Goal: Navigation & Orientation: Understand site structure

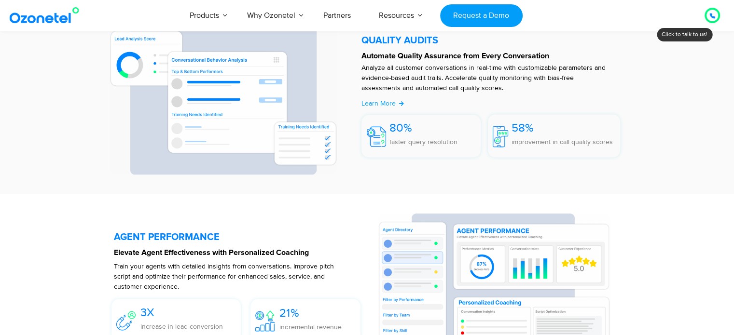
scroll to position [1882, 0]
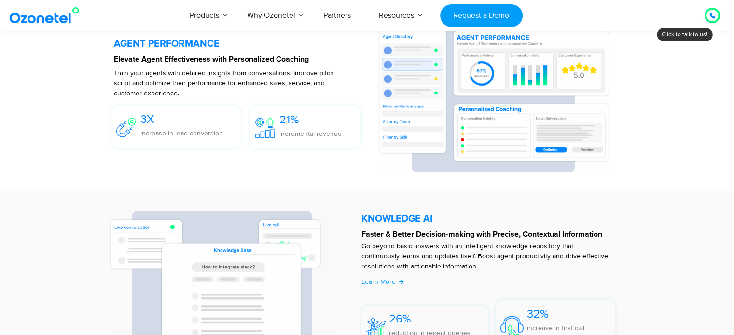
click at [710, 17] on icon at bounding box center [712, 16] width 6 height 6
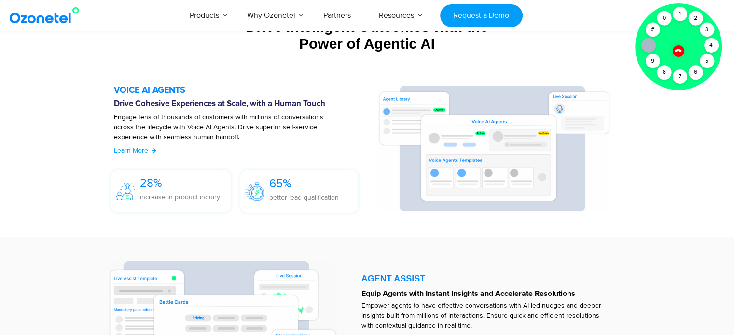
scroll to position [1061, 0]
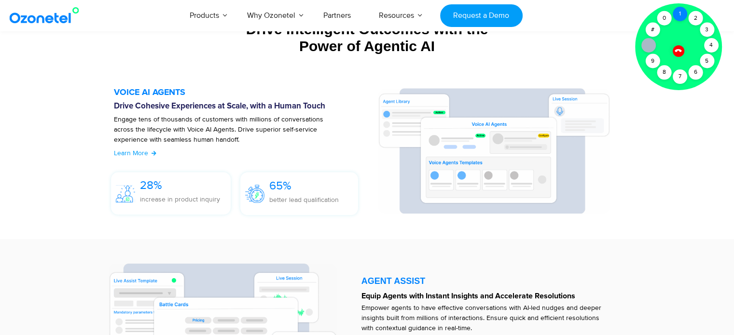
click at [683, 11] on div "1" at bounding box center [680, 14] width 14 height 14
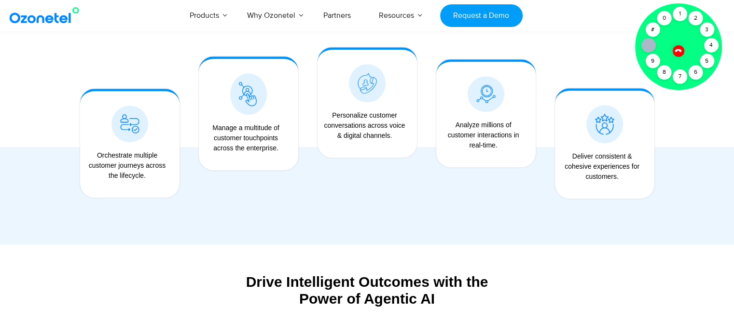
scroll to position [724, 0]
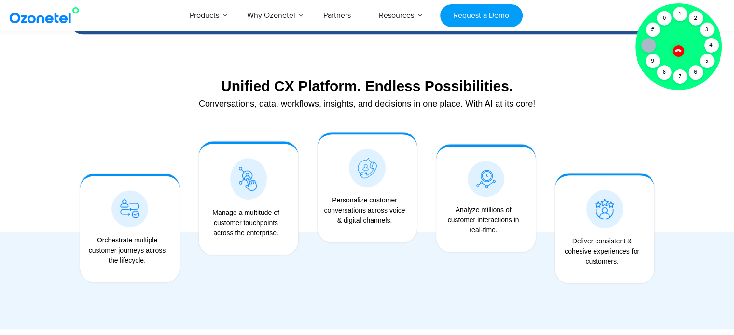
click at [678, 55] on div at bounding box center [678, 51] width 12 height 12
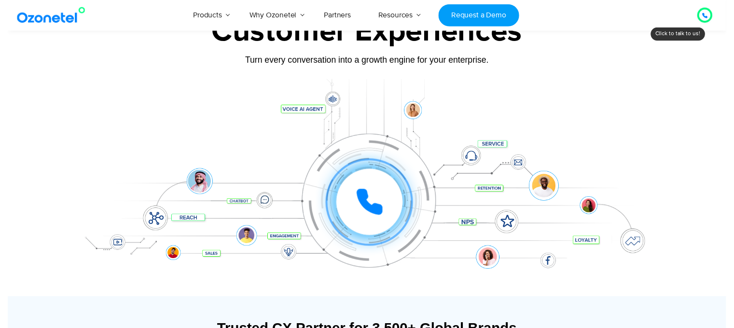
scroll to position [0, 0]
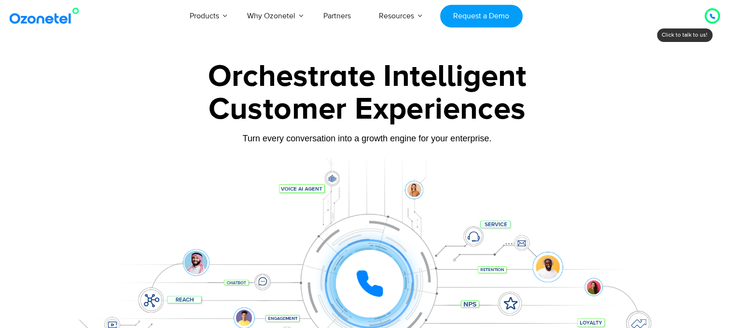
click at [714, 19] on icon at bounding box center [712, 17] width 6 height 6
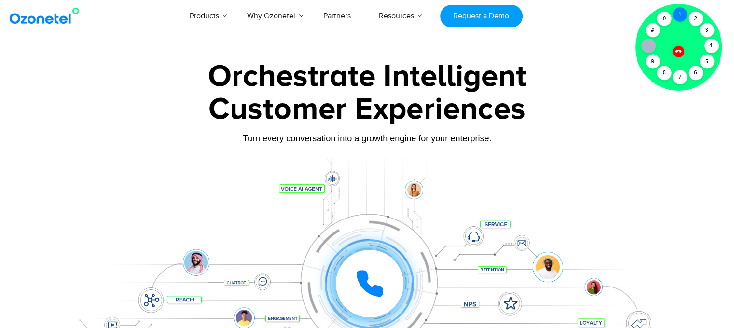
click at [676, 13] on div "1" at bounding box center [680, 14] width 14 height 14
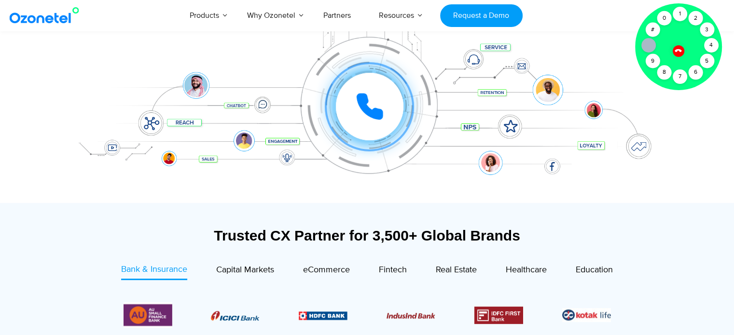
scroll to position [193, 0]
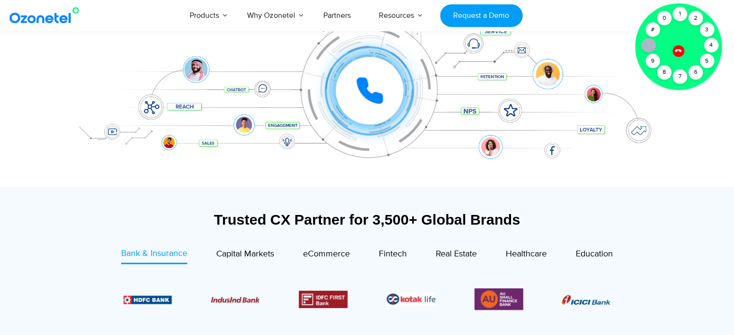
click at [676, 53] on icon at bounding box center [678, 50] width 8 height 8
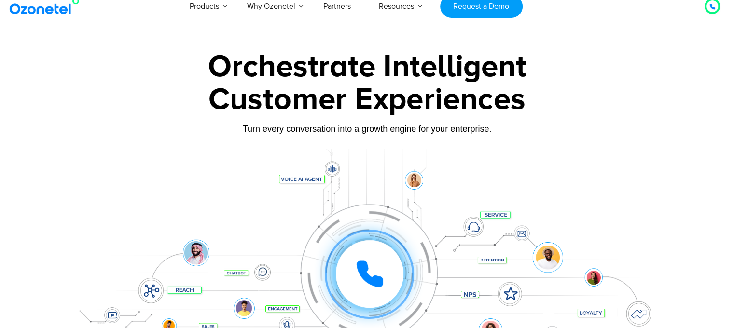
scroll to position [0, 0]
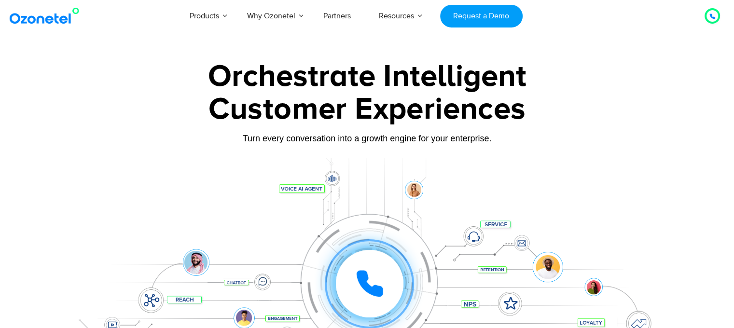
drag, startPoint x: 636, startPoint y: 91, endPoint x: 634, endPoint y: 82, distance: 8.4
click at [636, 91] on div "Customer Experiences" at bounding box center [367, 109] width 603 height 46
